Goal: Navigation & Orientation: Find specific page/section

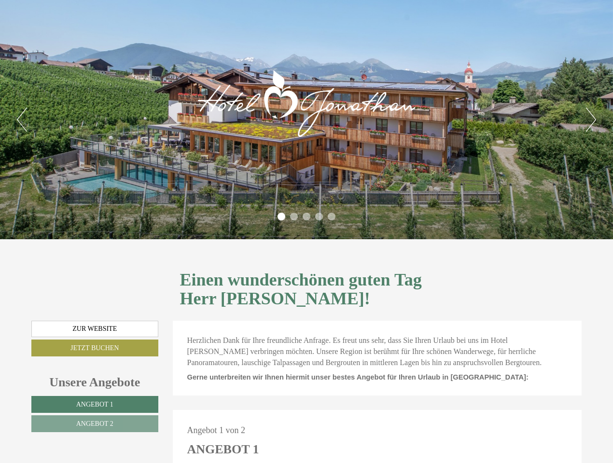
click at [306, 231] on div "Previous Next 1 2 3 4 5" at bounding box center [306, 119] width 613 height 239
click at [22, 120] on button "Previous" at bounding box center [22, 120] width 10 height 24
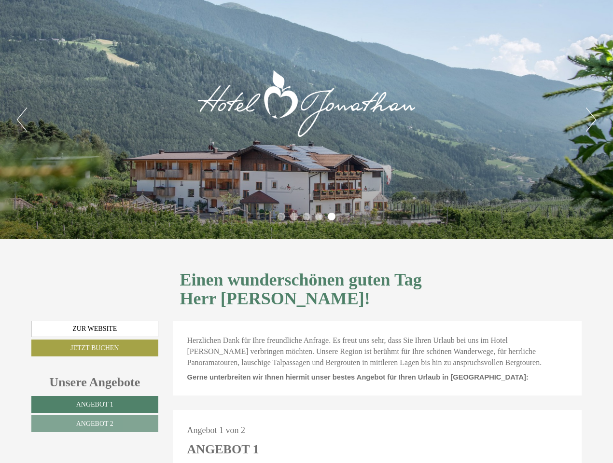
click at [590, 120] on button "Next" at bounding box center [591, 120] width 10 height 24
click at [281, 217] on li "1" at bounding box center [281, 217] width 8 height 8
click at [294, 217] on li "2" at bounding box center [294, 217] width 8 height 8
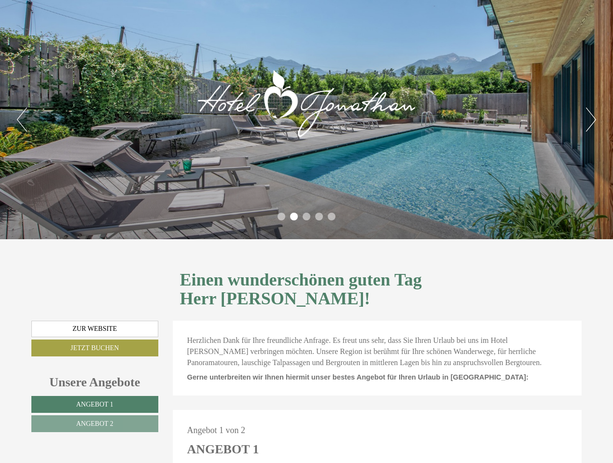
click at [306, 217] on li "3" at bounding box center [306, 217] width 8 height 8
click at [319, 217] on li "4" at bounding box center [319, 217] width 8 height 8
click at [331, 217] on li "5" at bounding box center [331, 217] width 8 height 8
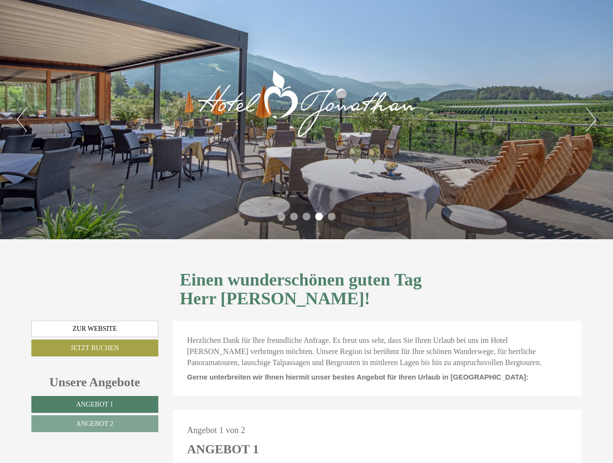
click at [95, 401] on span "Angebot 1" at bounding box center [94, 404] width 37 height 7
